Goal: Navigation & Orientation: Find specific page/section

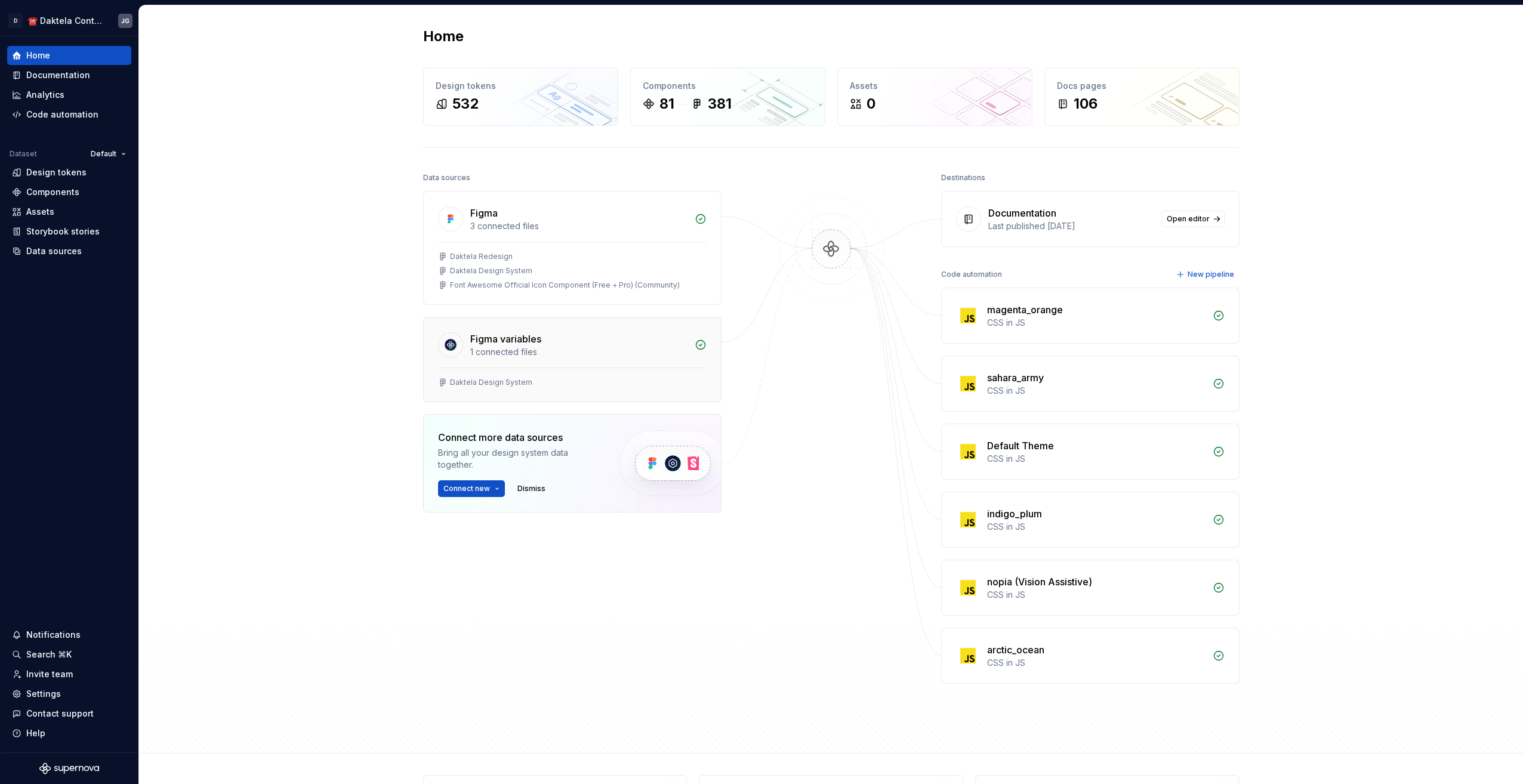
click at [607, 349] on div "1 connected files" at bounding box center [578, 352] width 217 height 12
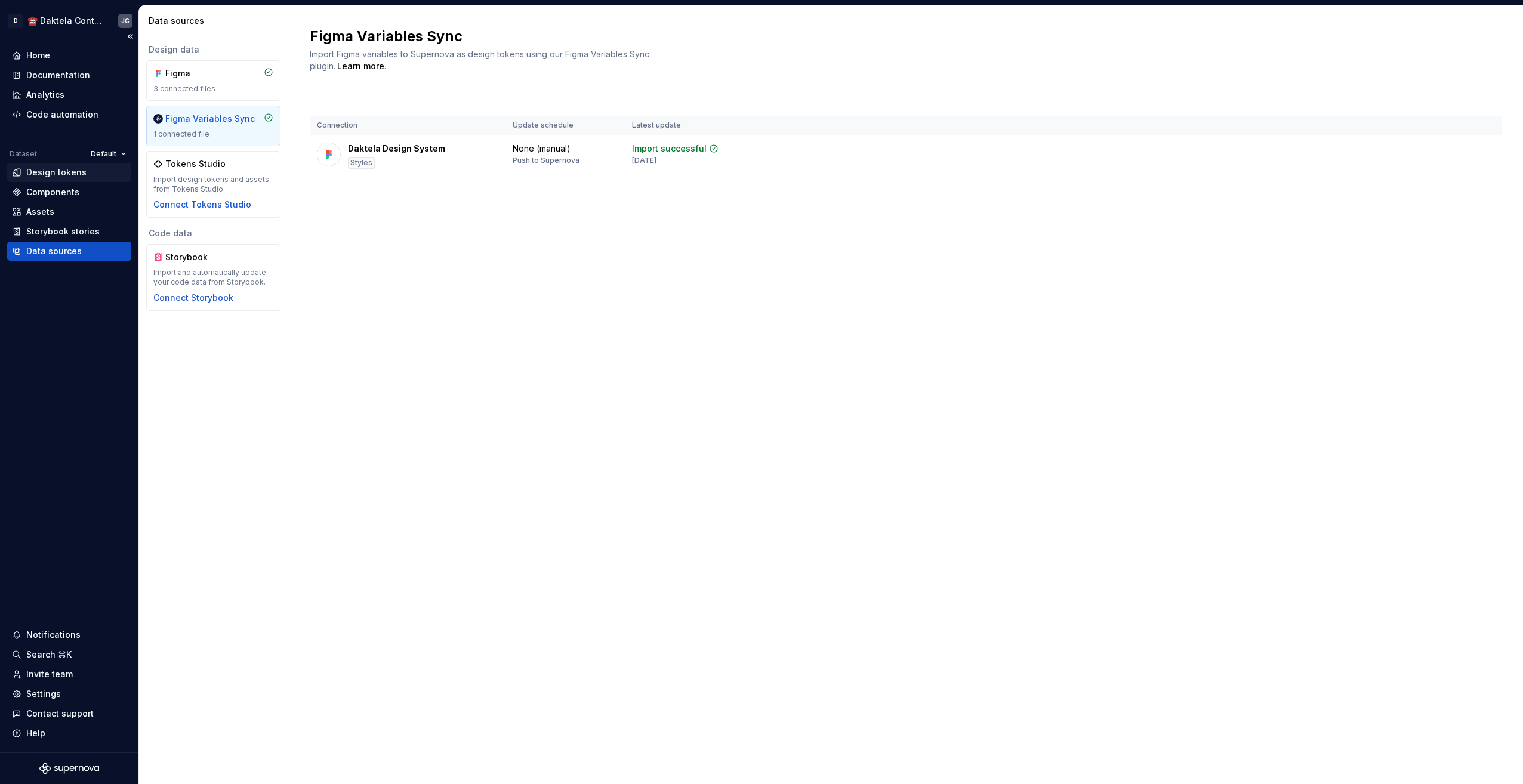
click at [53, 165] on div "Design tokens" at bounding box center [70, 172] width 124 height 19
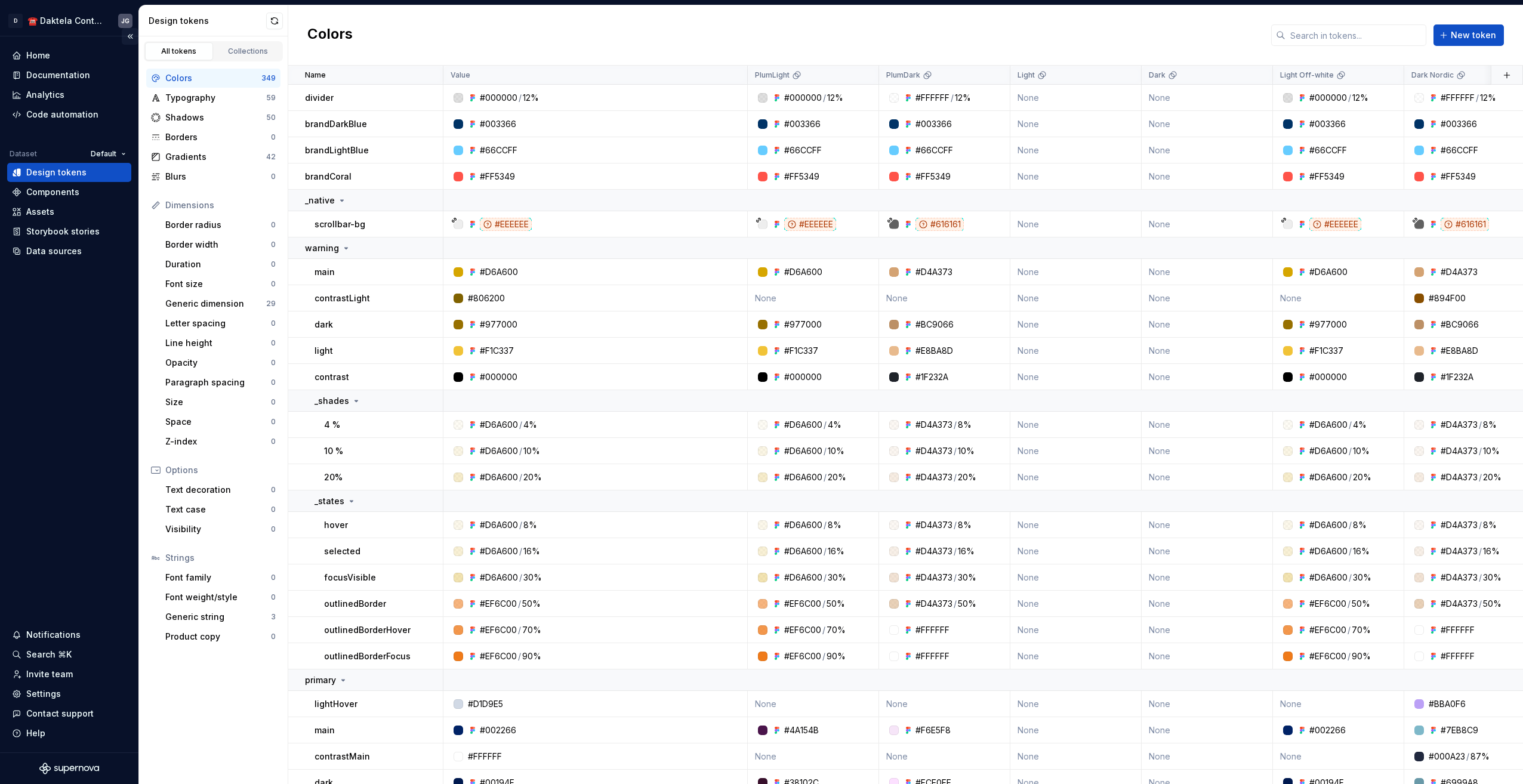
click at [128, 38] on button "Collapse sidebar" at bounding box center [130, 36] width 17 height 17
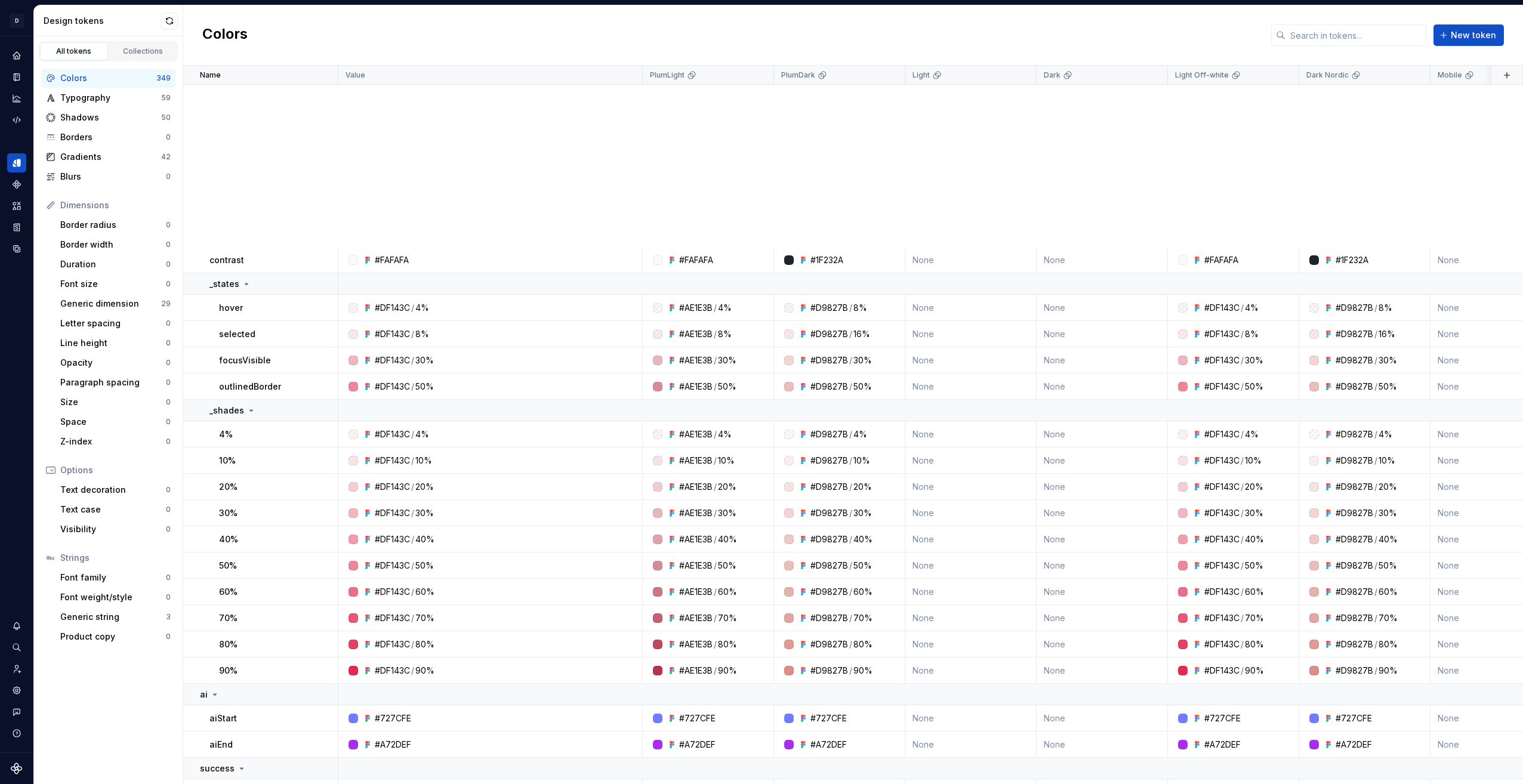
scroll to position [1730, 0]
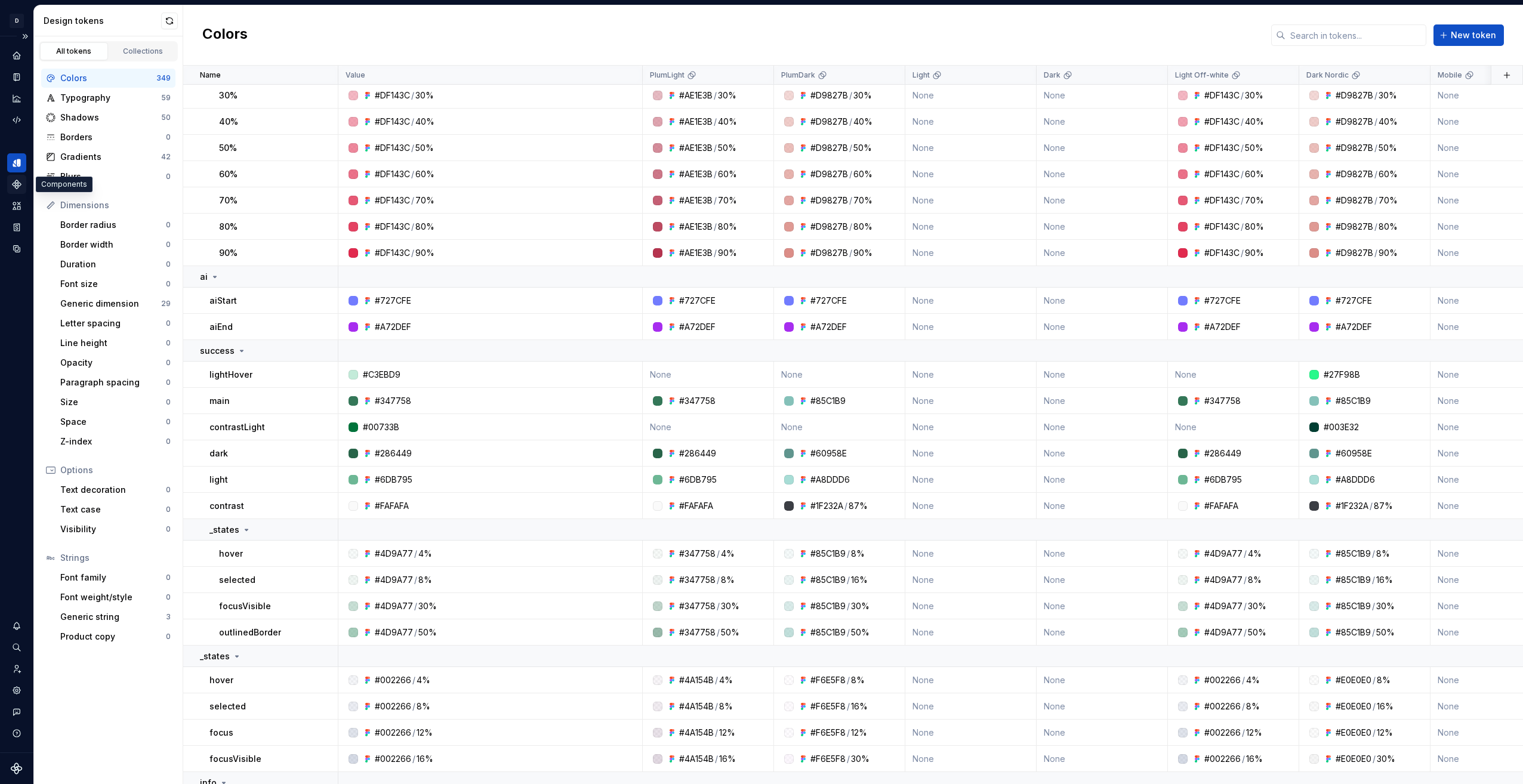
click at [16, 187] on icon "Components" at bounding box center [17, 185] width 8 height 8
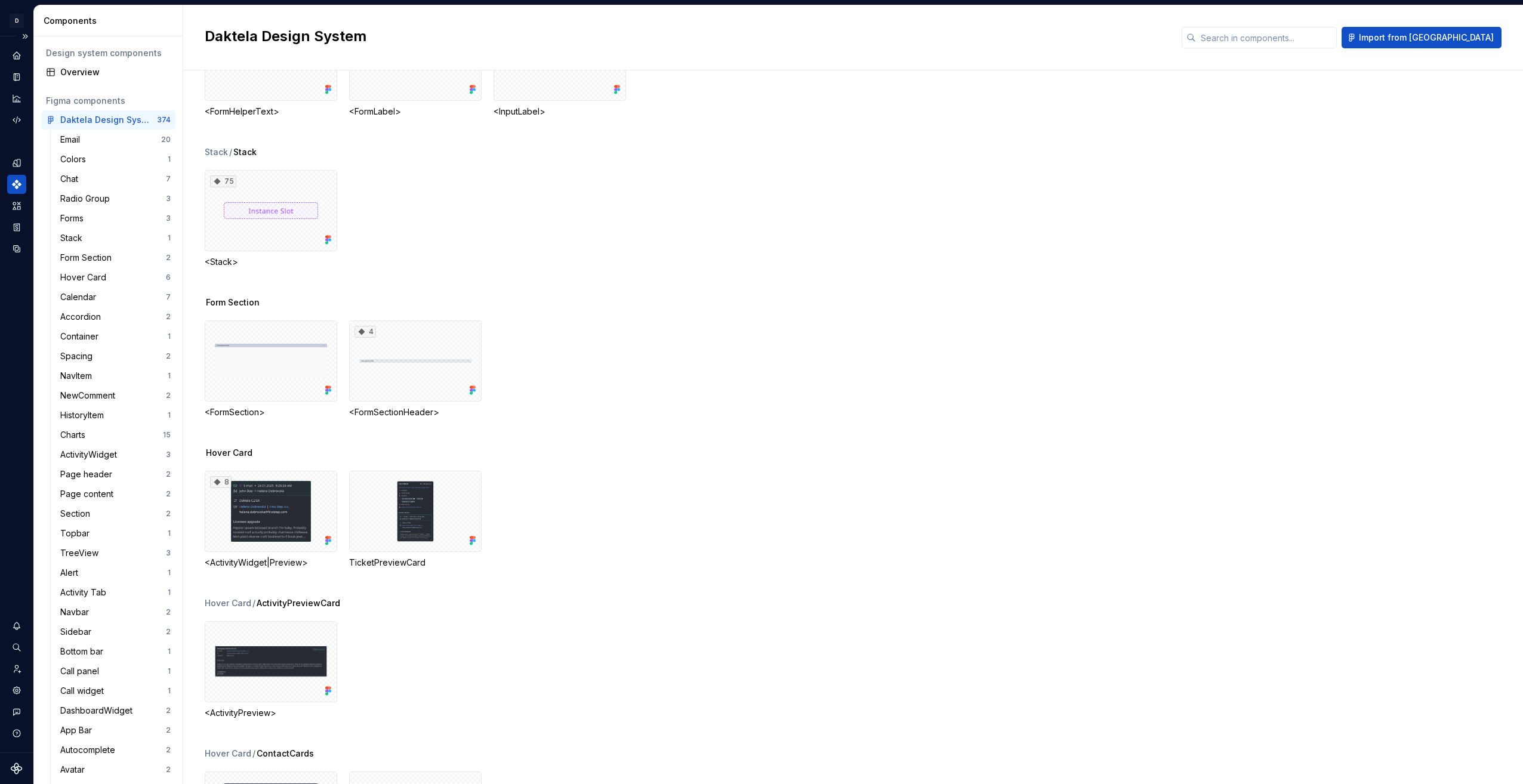
scroll to position [1193, 0]
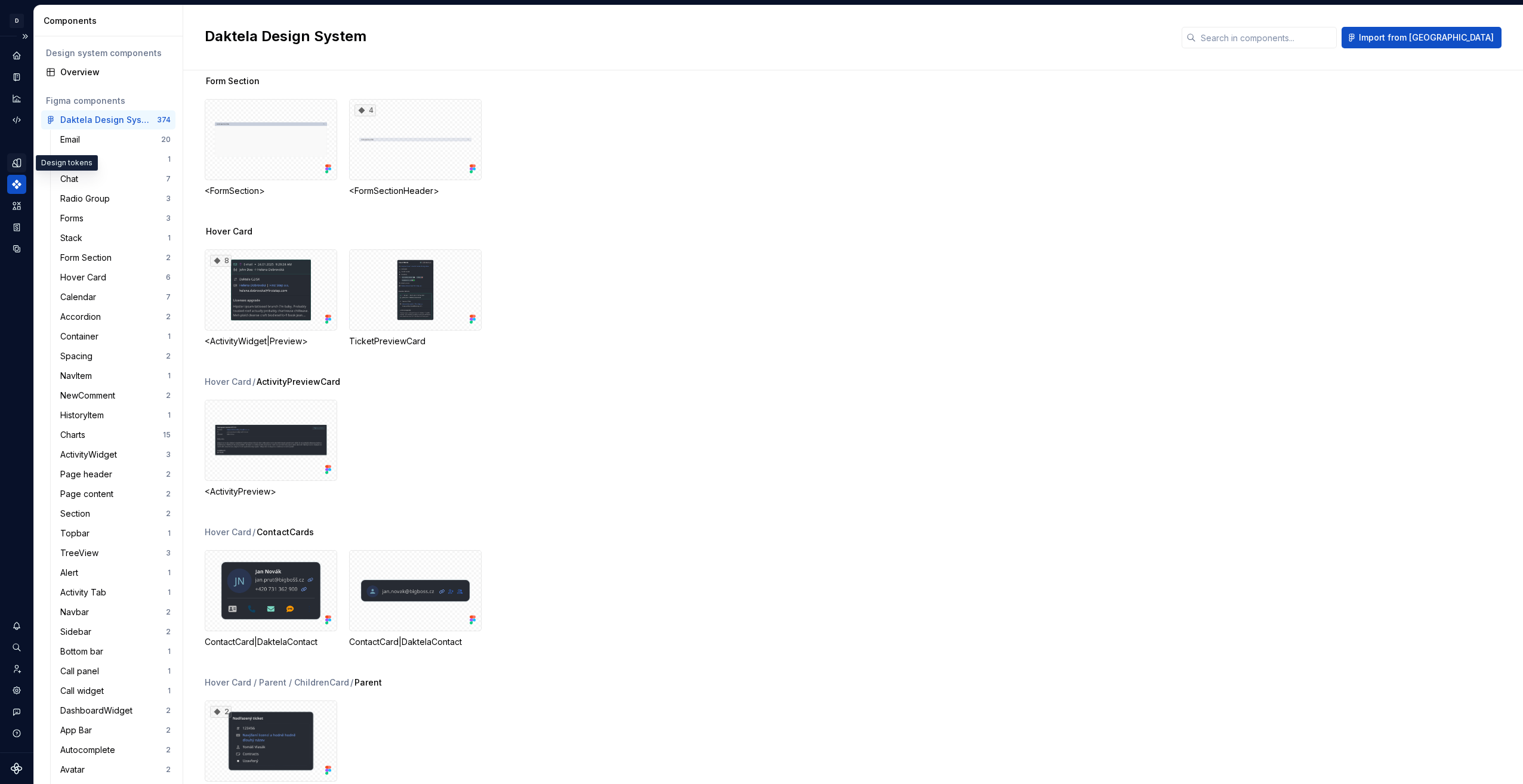
click at [18, 157] on div "Design tokens" at bounding box center [17, 163] width 19 height 19
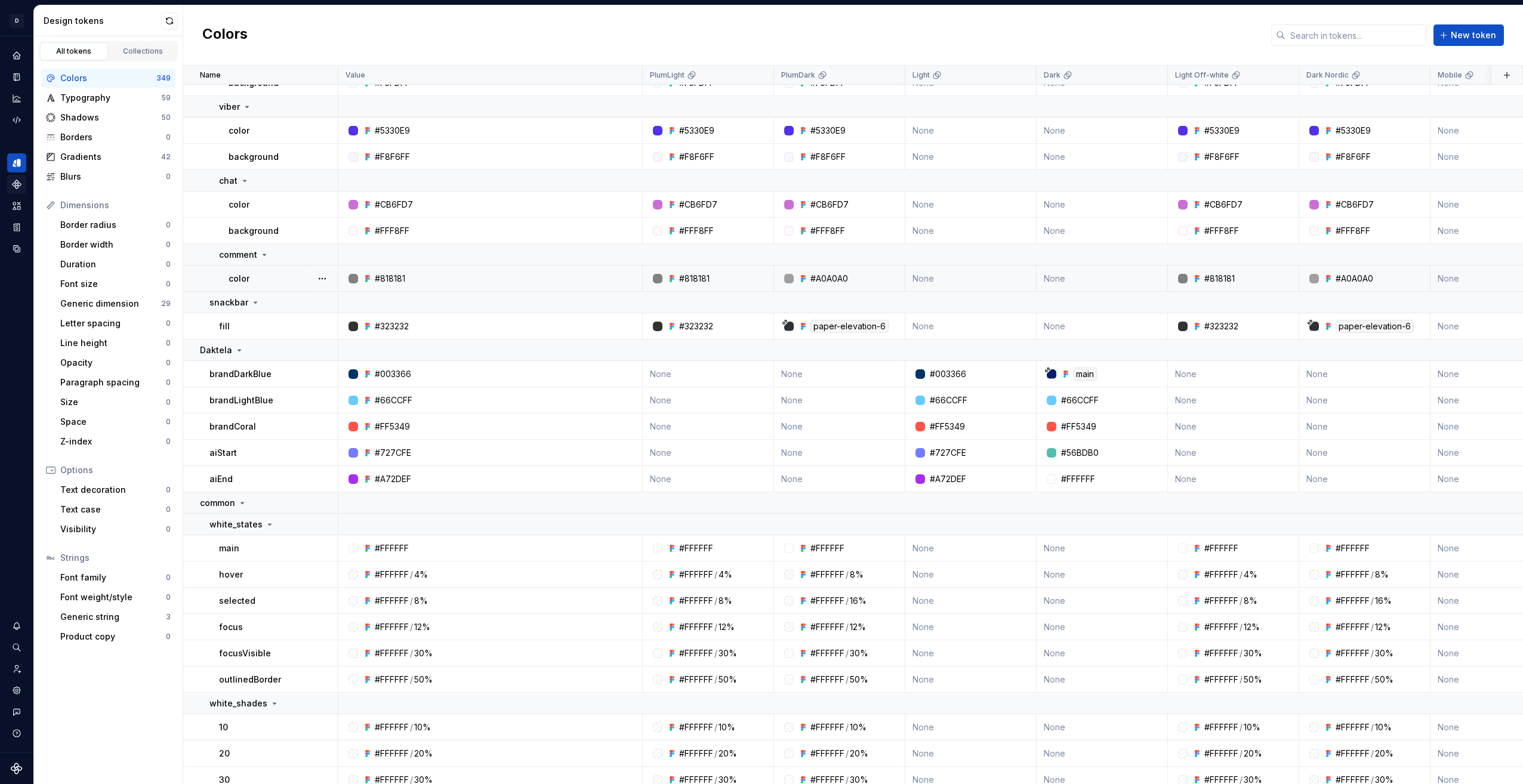
scroll to position [4951, 0]
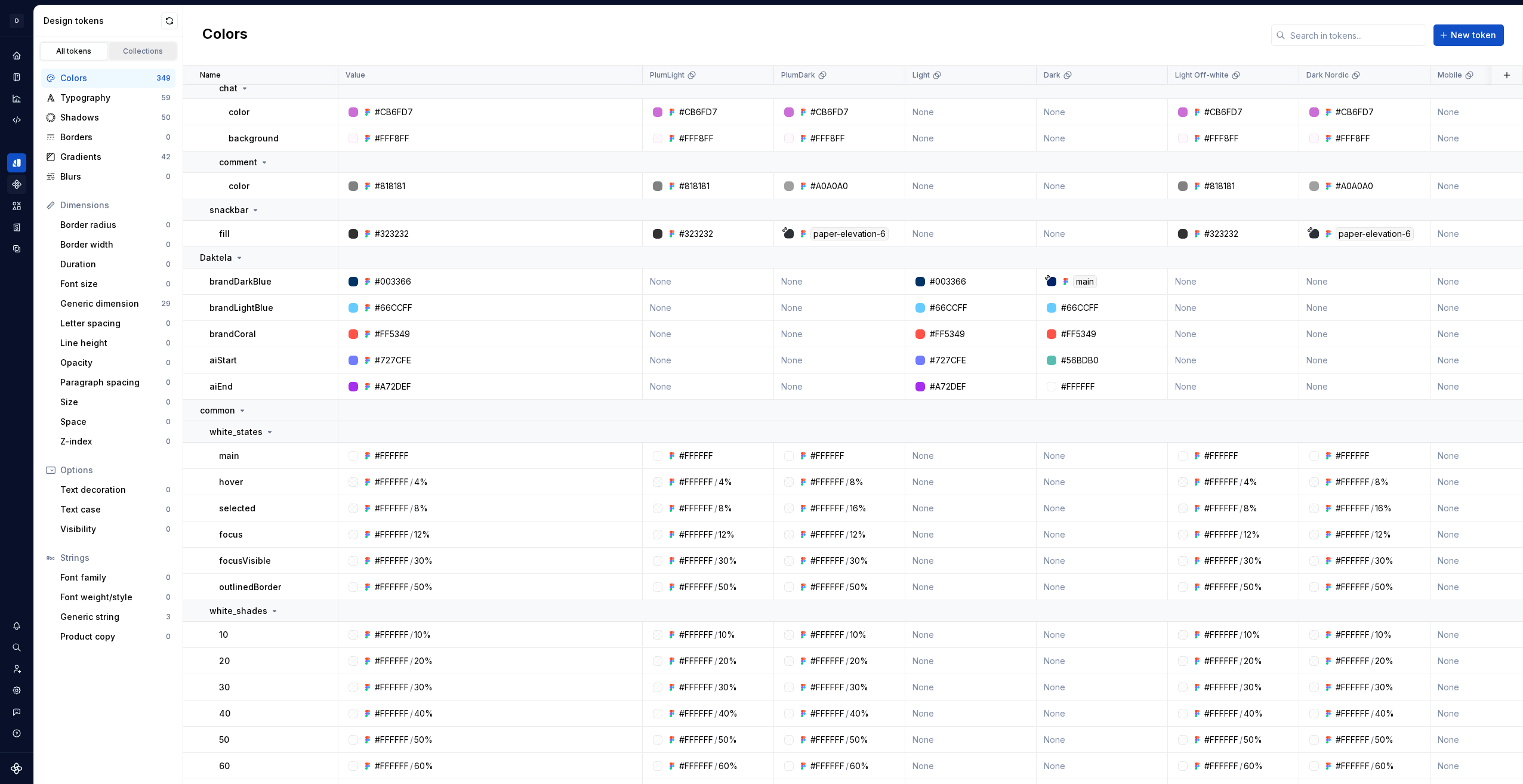
click at [159, 57] on link "Collections" at bounding box center [143, 51] width 68 height 18
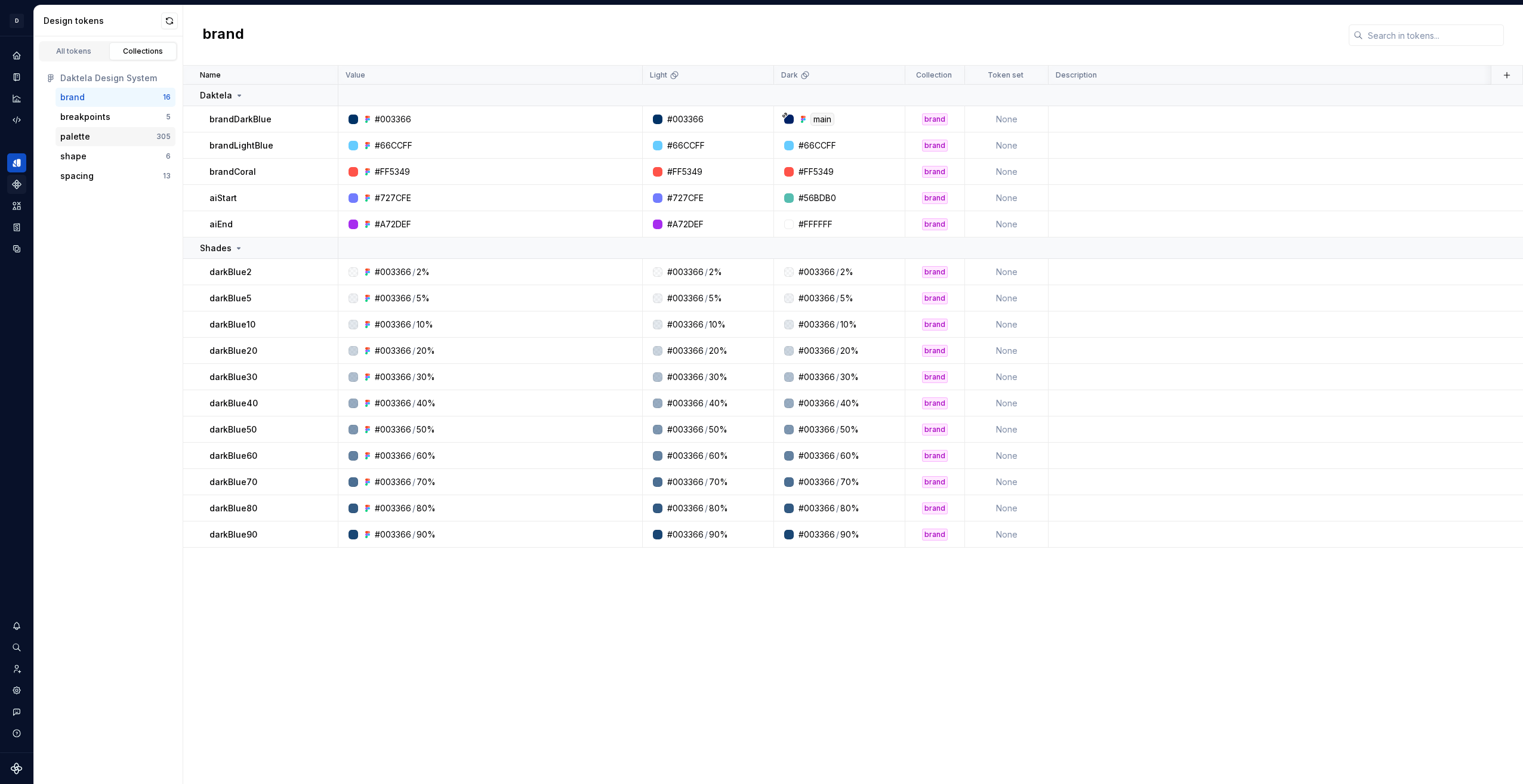
click at [97, 134] on div "palette" at bounding box center [108, 137] width 96 height 12
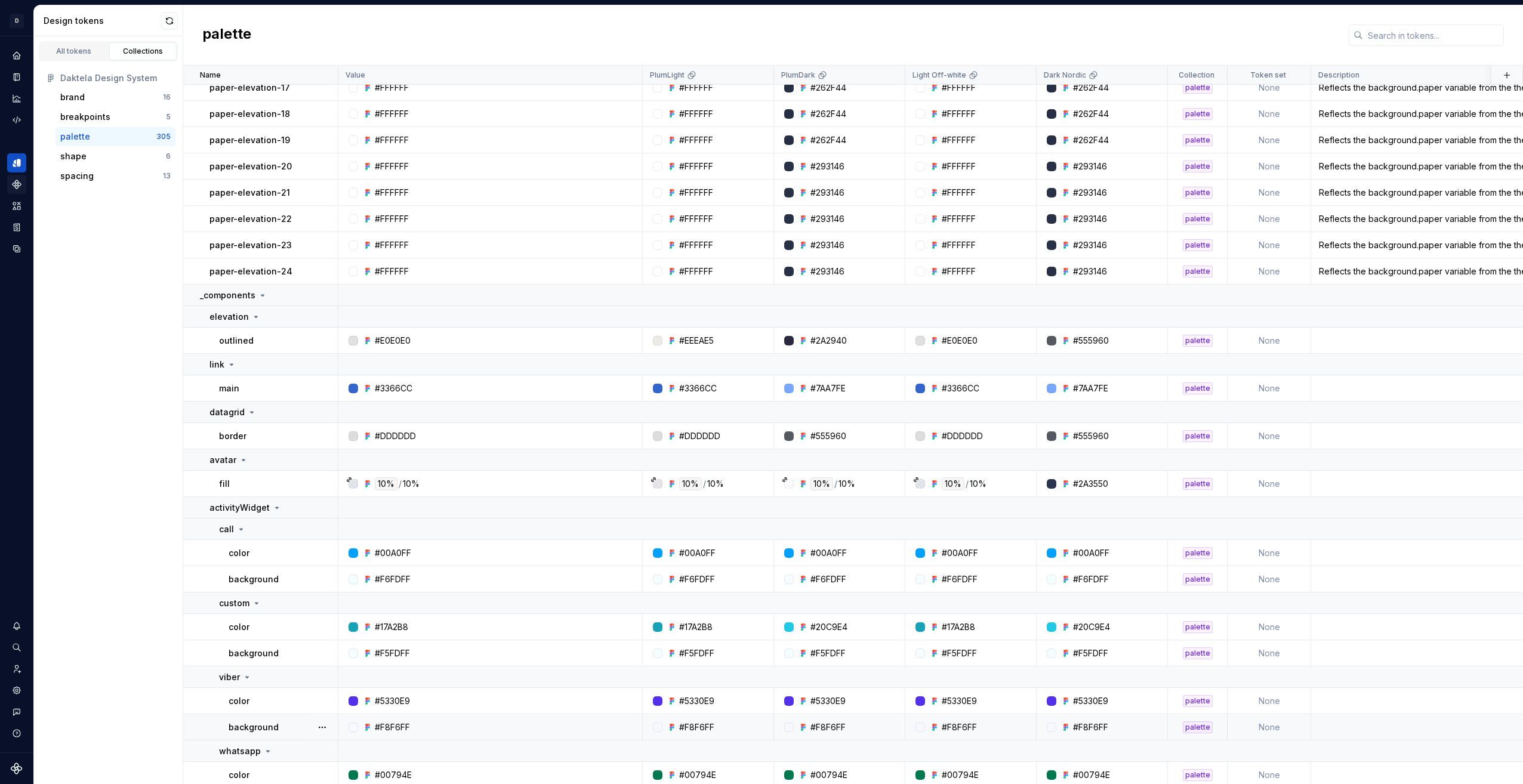
scroll to position [3996, 0]
